Goal: Go to known website: Access a specific website the user already knows

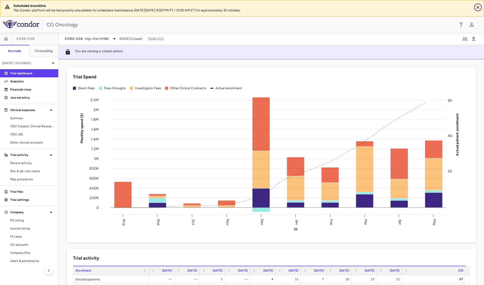
click at [480, 8] on icon "Close" at bounding box center [478, 7] width 5 height 5
